Goal: Information Seeking & Learning: Learn about a topic

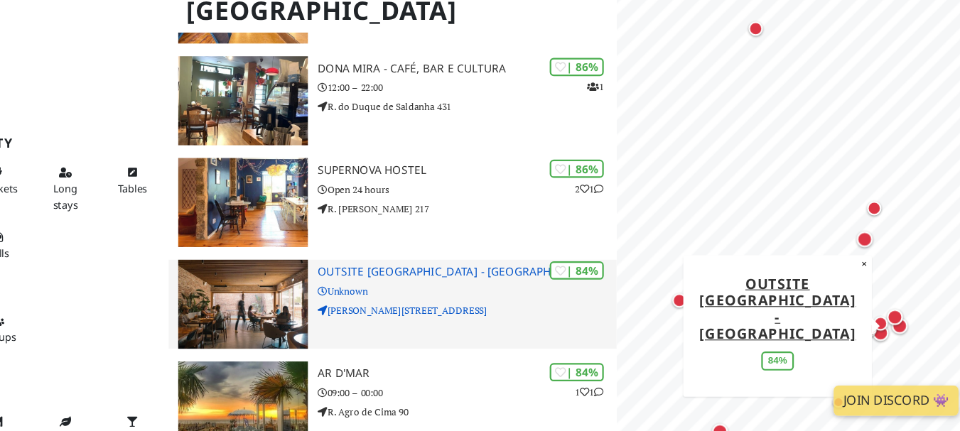
scroll to position [470, 0]
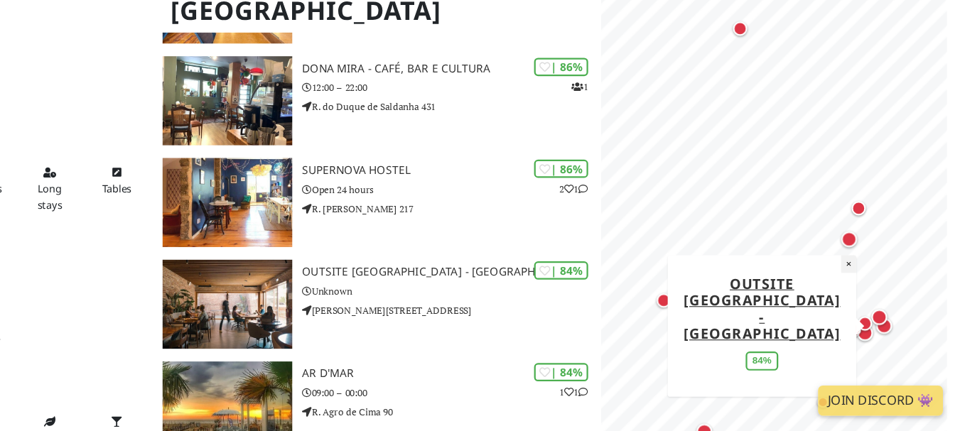
click at [858, 289] on button "×" at bounding box center [862, 282] width 14 height 16
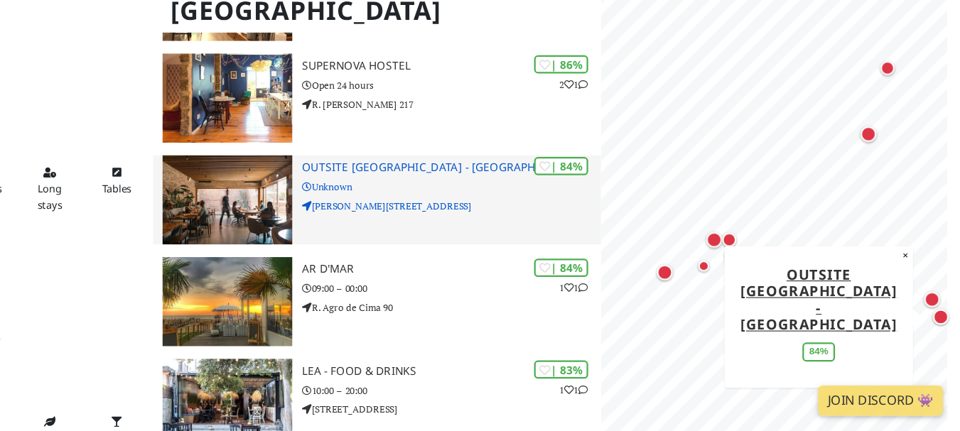
scroll to position [571, 0]
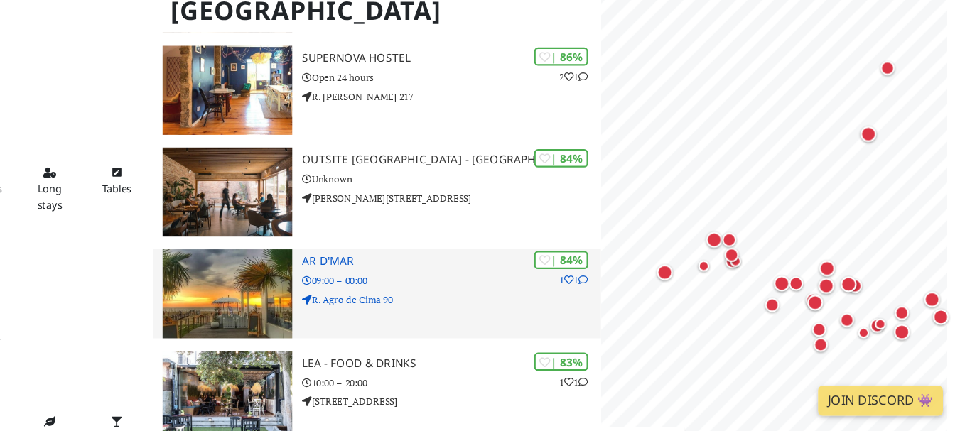
click at [519, 290] on p "09:00 – 00:00" at bounding box center [506, 297] width 266 height 14
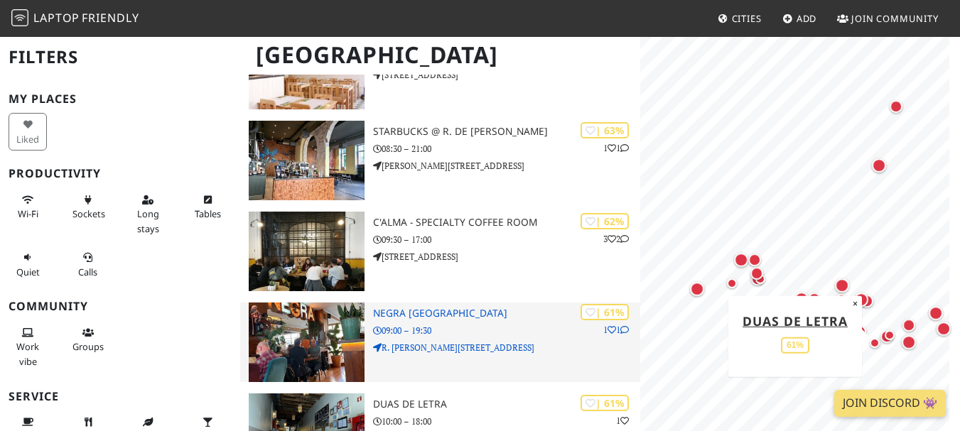
scroll to position [1988, 0]
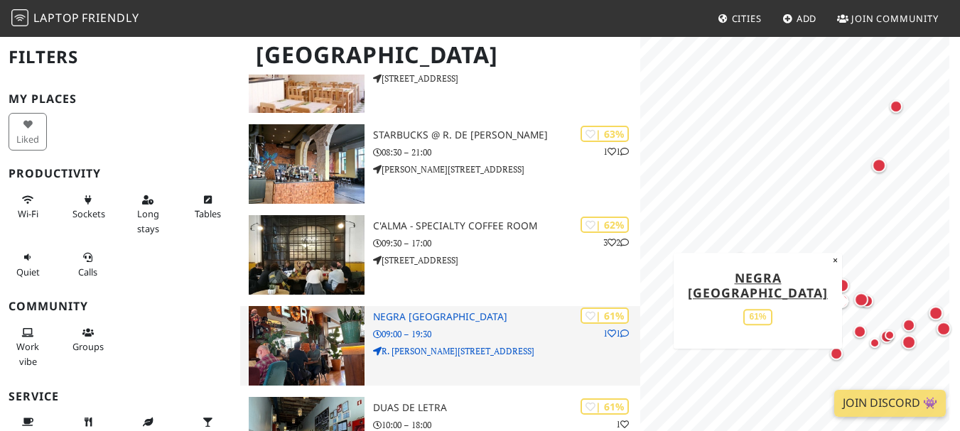
click at [466, 345] on p "R. Guedes de Azevedo 117" at bounding box center [506, 352] width 266 height 14
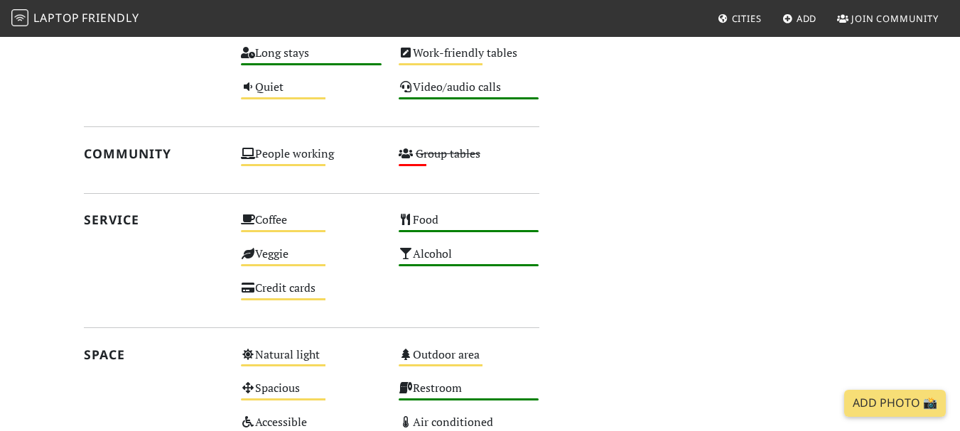
scroll to position [812, 0]
